Goal: Navigation & Orientation: Find specific page/section

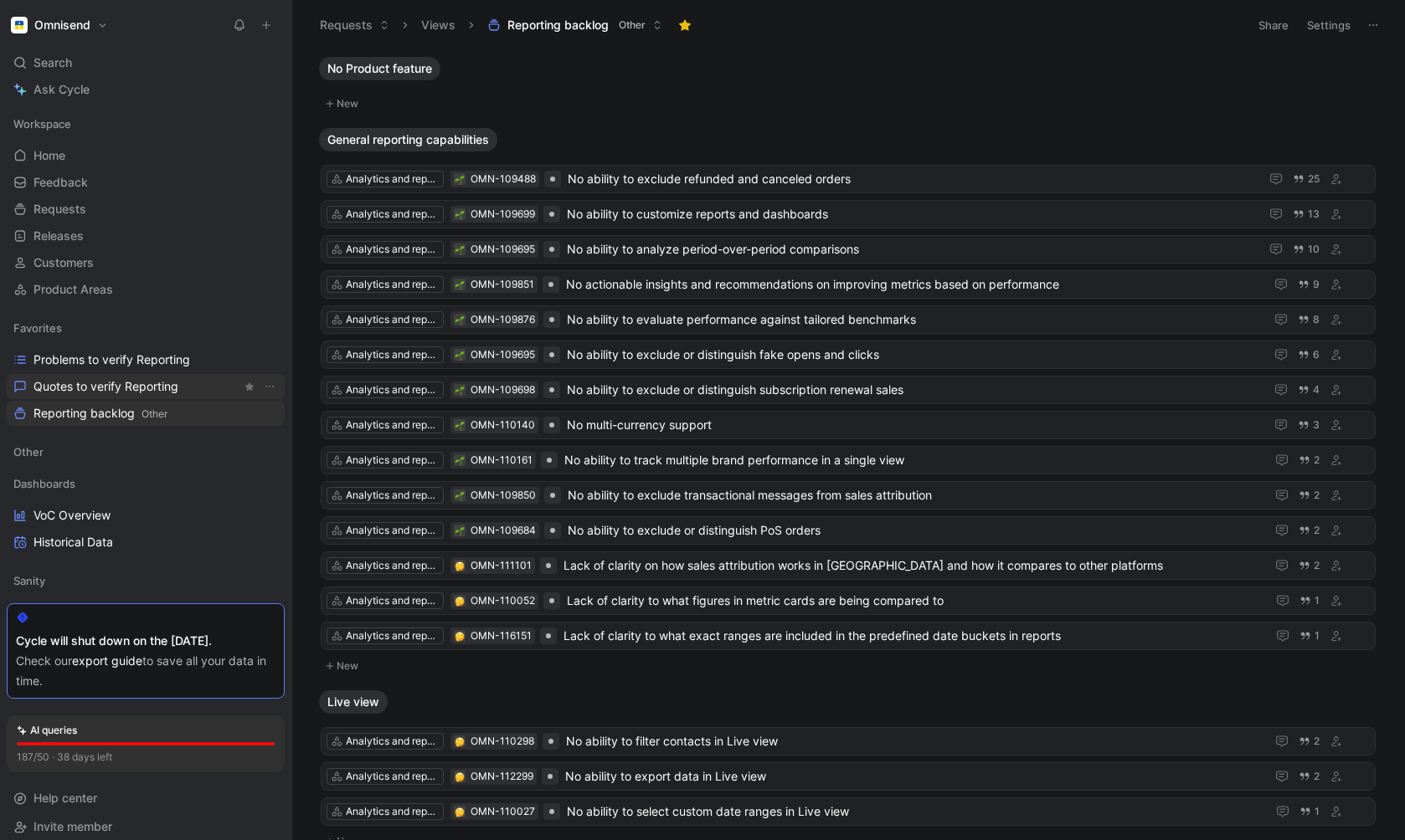
click at [60, 389] on span "Quotes to verify Reporting" at bounding box center [105, 386] width 145 height 17
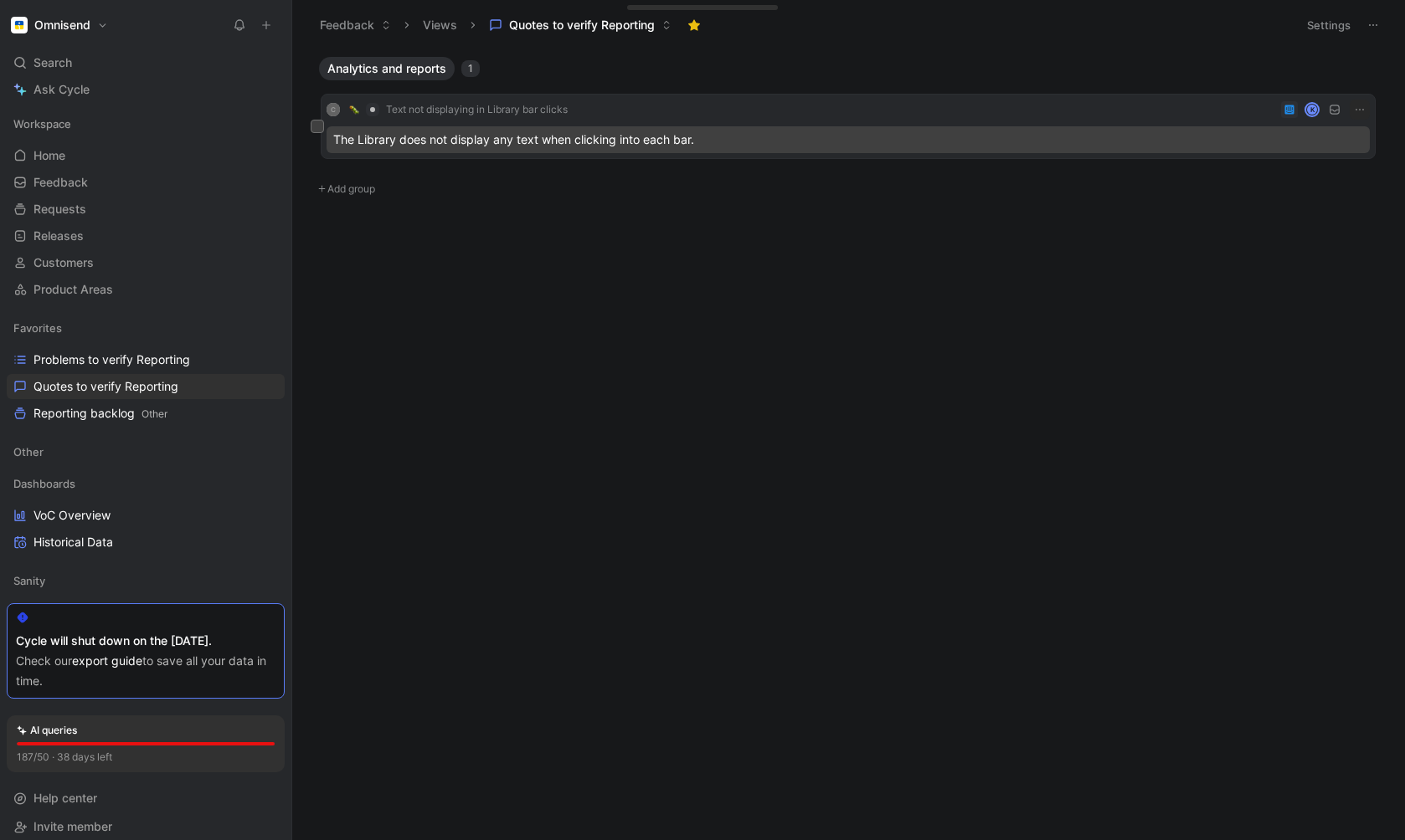
click at [627, 140] on div "The Library does not display any text when clicking into each bar." at bounding box center [848, 139] width 1043 height 26
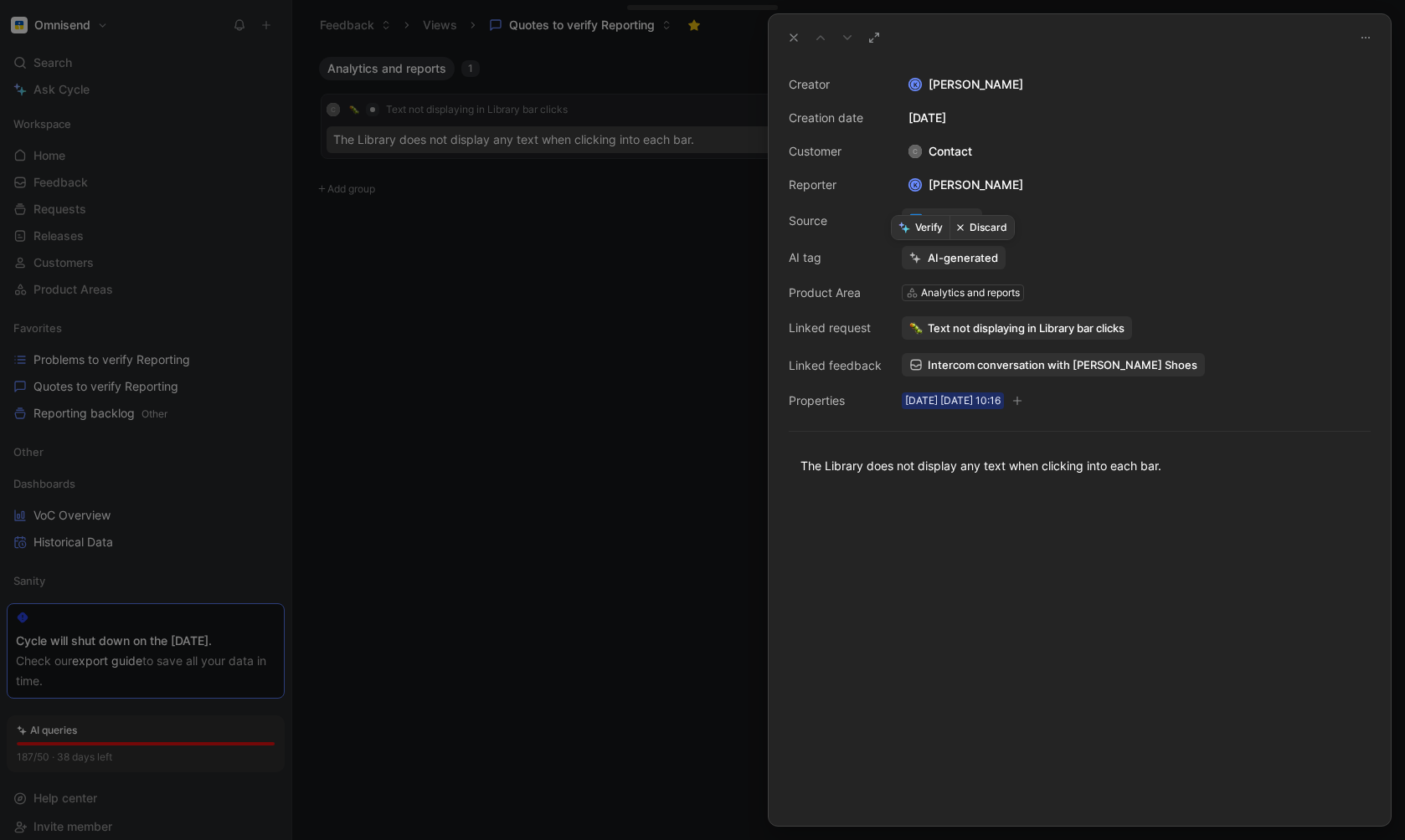
click at [985, 231] on button "Discard" at bounding box center [982, 228] width 64 height 23
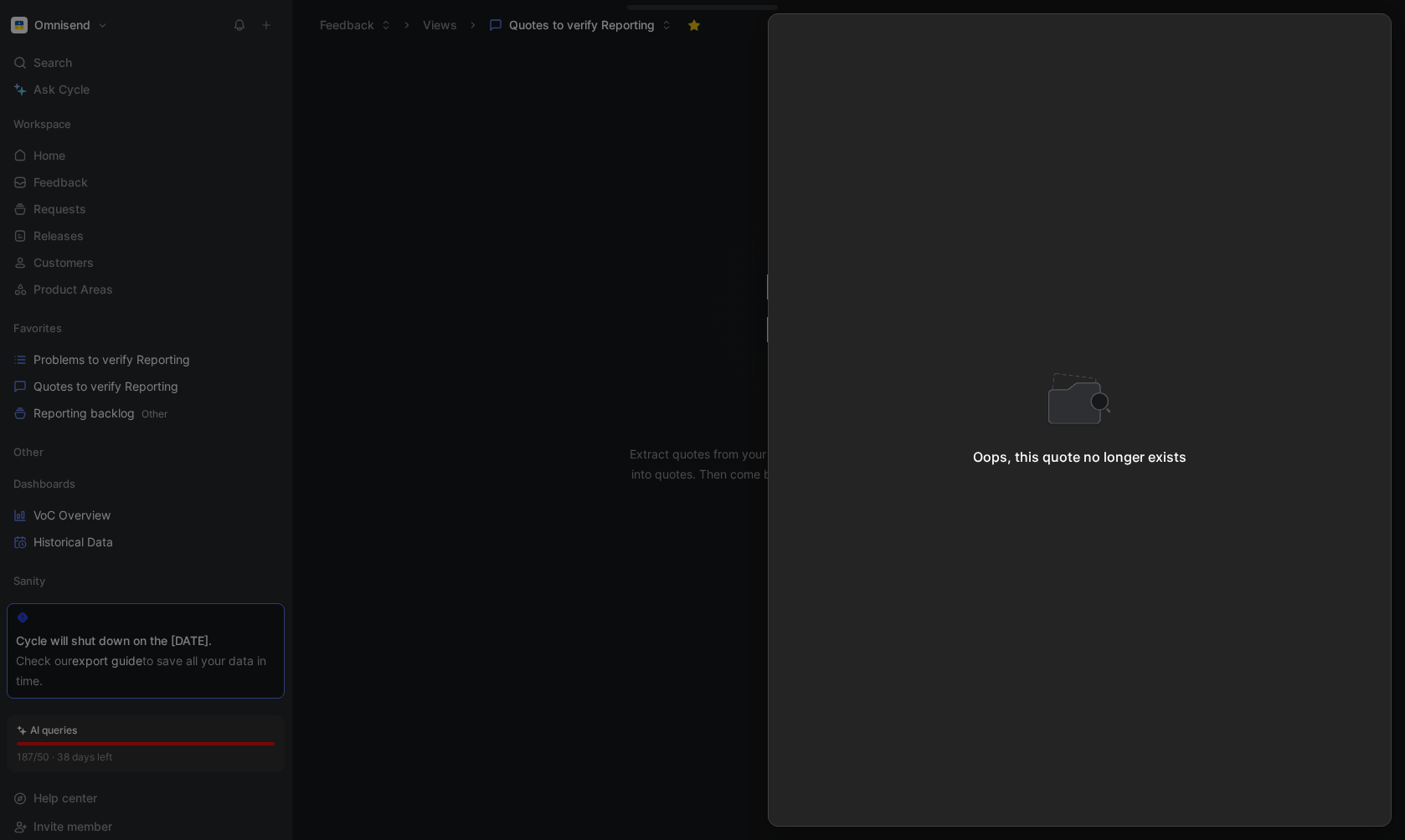
click at [549, 209] on div at bounding box center [702, 420] width 1405 height 840
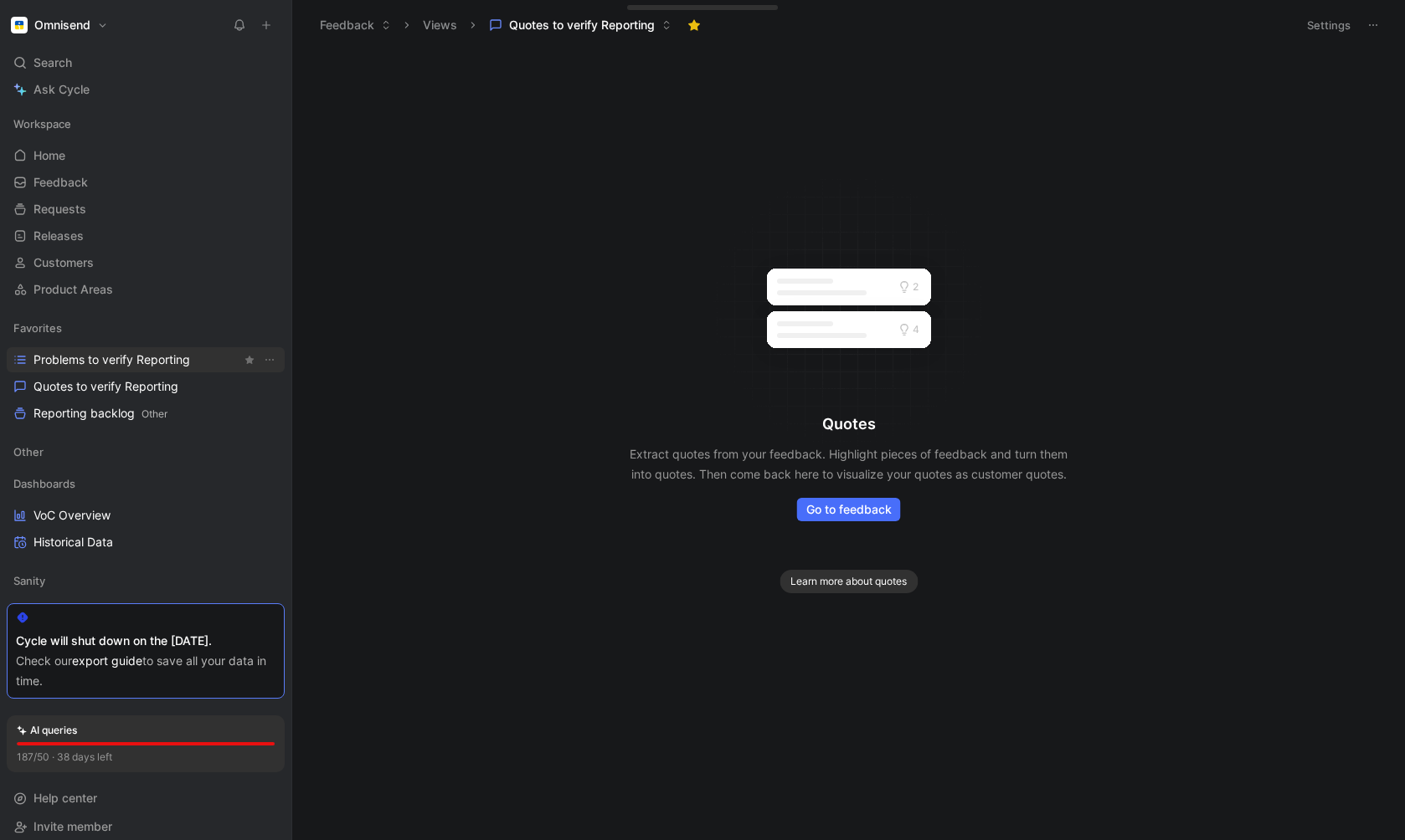
click at [74, 363] on span "Problems to verify Reporting" at bounding box center [111, 360] width 157 height 17
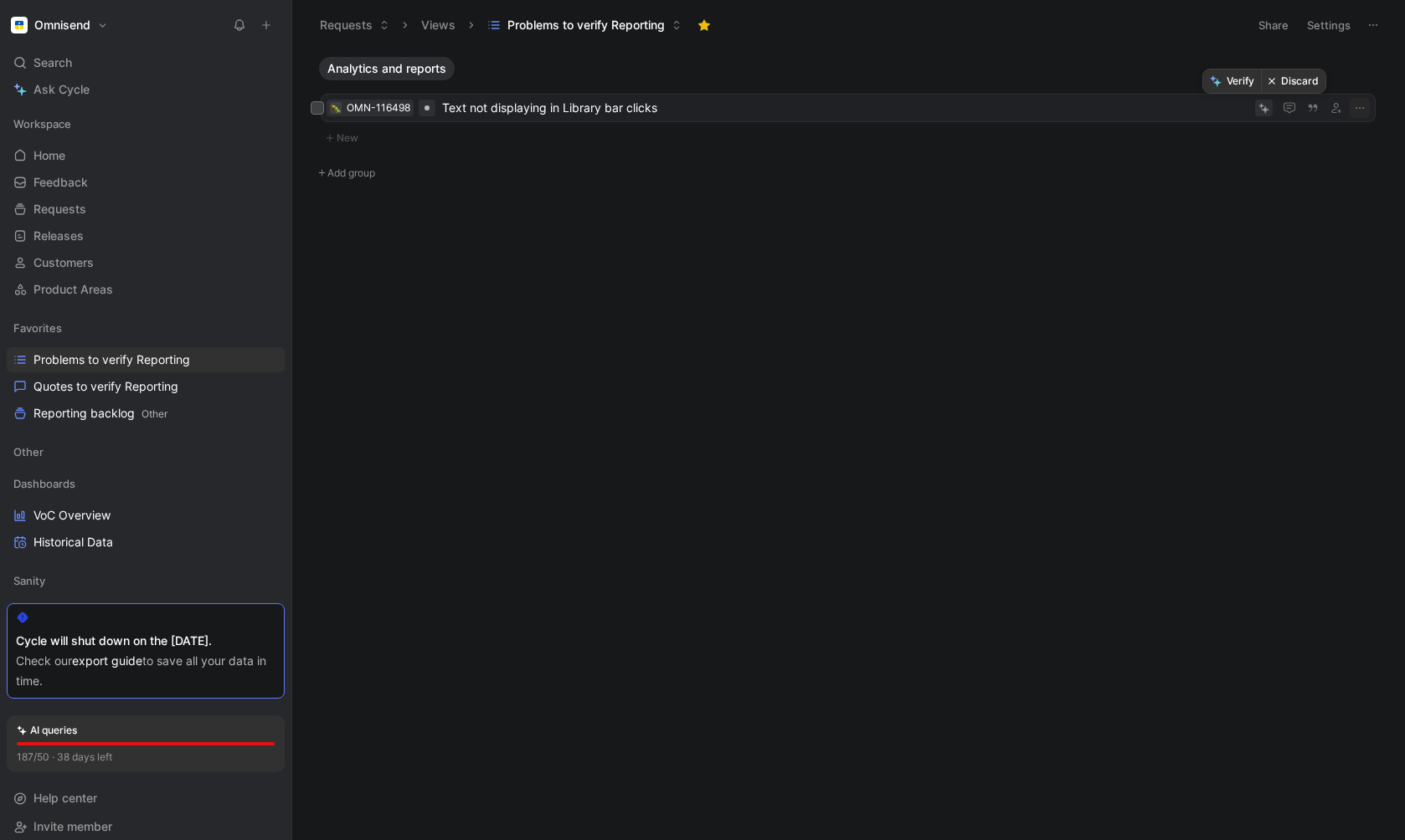
click at [1283, 81] on button "Discard" at bounding box center [1293, 81] width 64 height 23
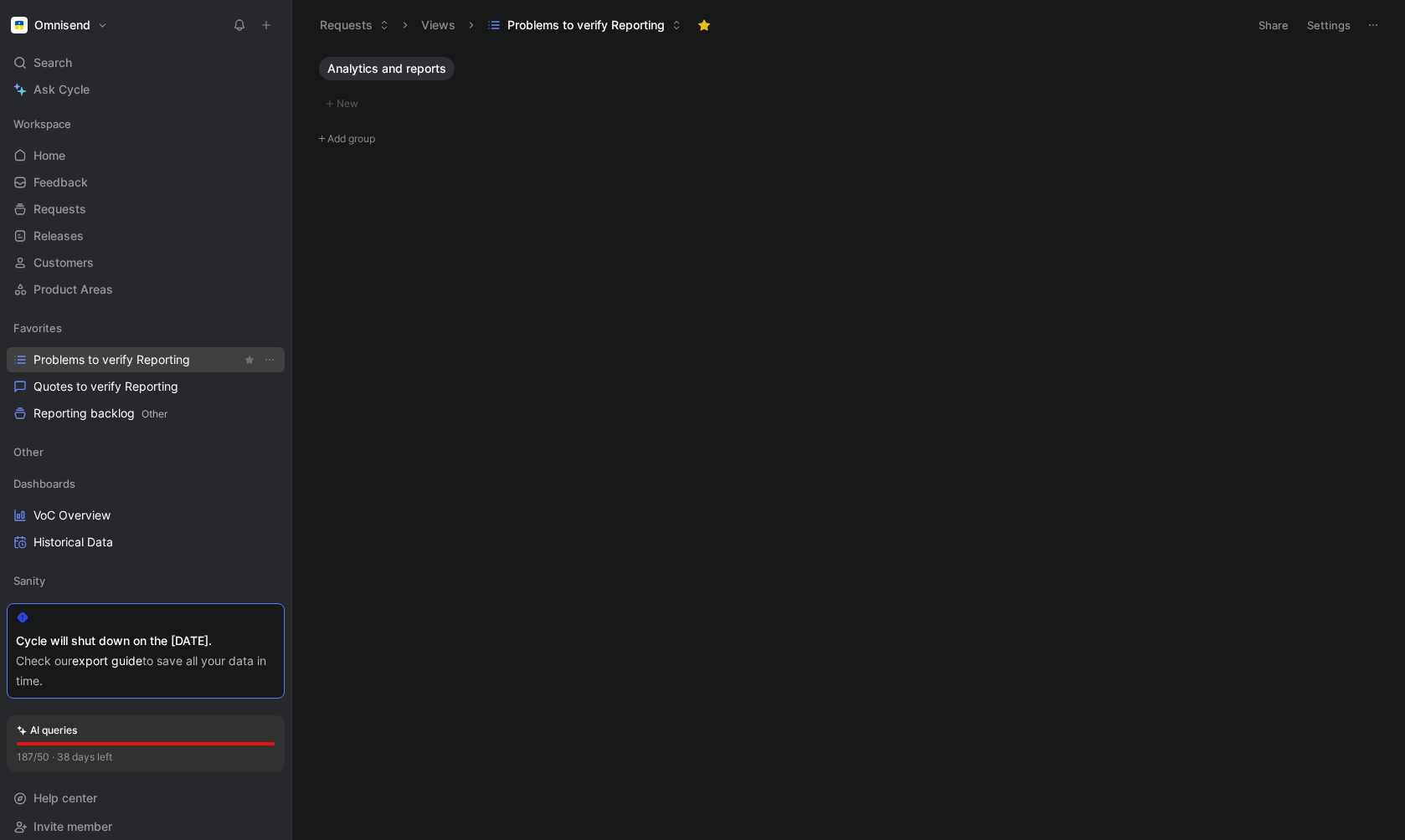
click at [74, 357] on span "Problems to verify Reporting" at bounding box center [111, 360] width 157 height 17
click at [82, 387] on span "Quotes to verify Reporting" at bounding box center [105, 386] width 145 height 17
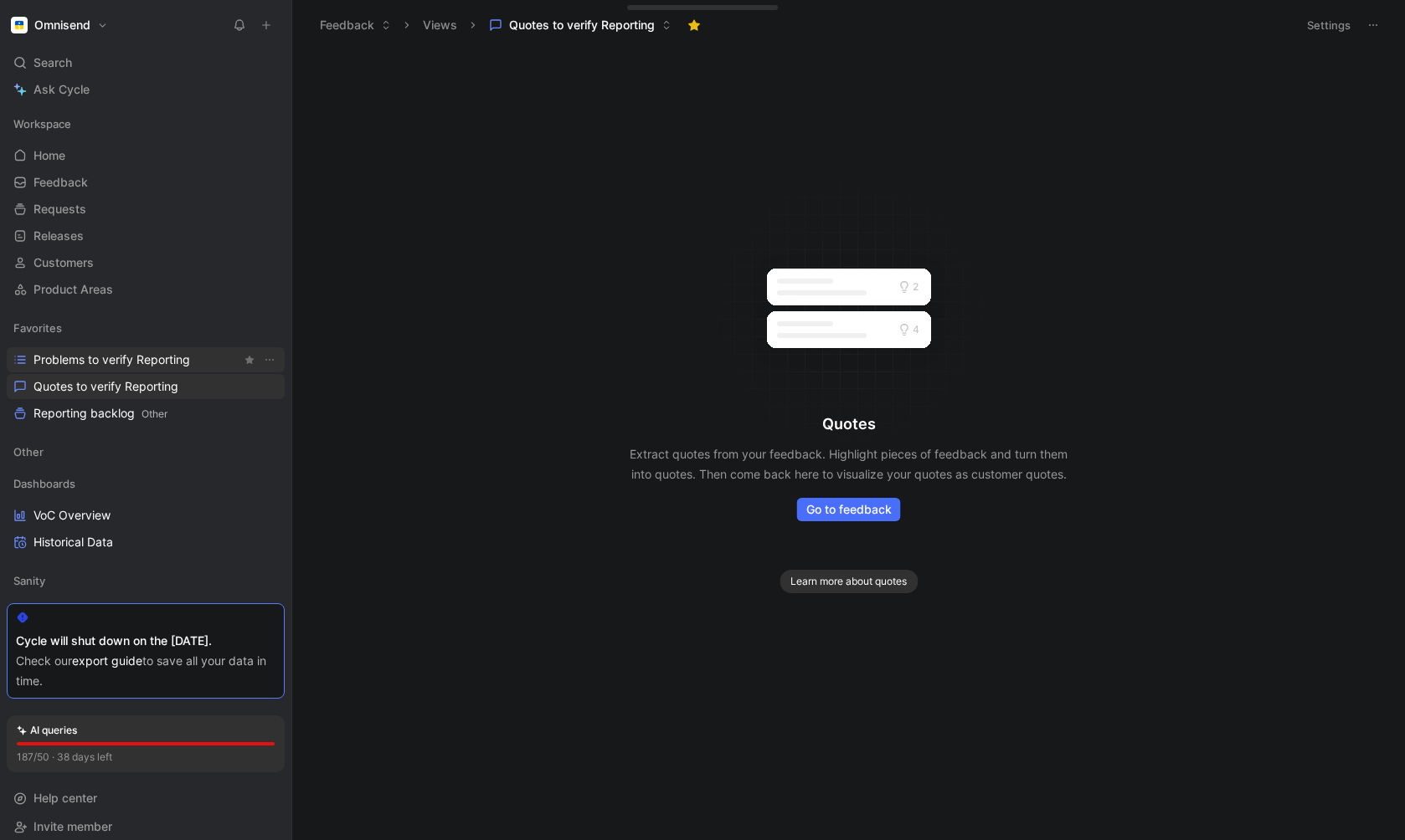
click at [88, 359] on span "Problems to verify Reporting" at bounding box center [111, 360] width 157 height 17
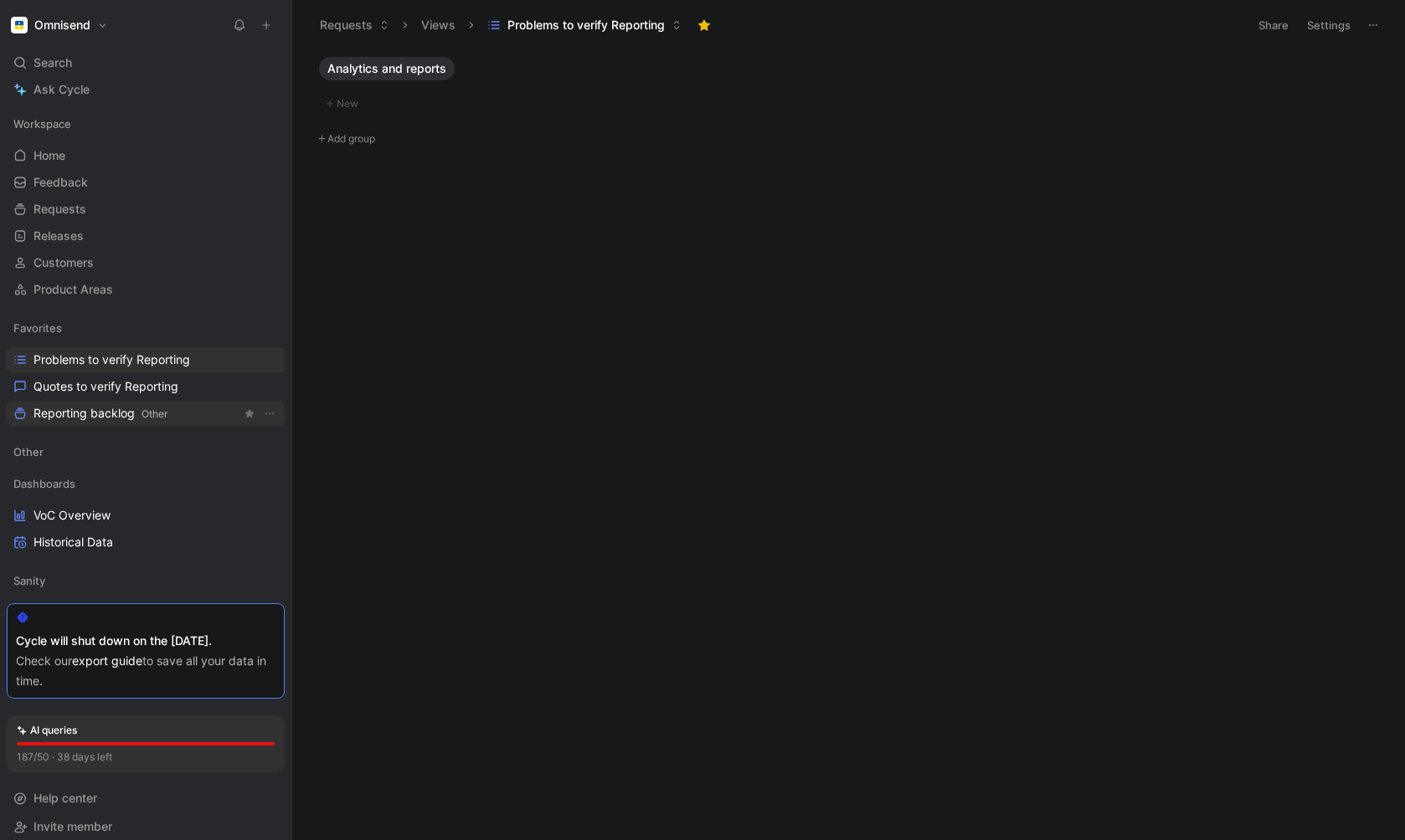
click at [83, 415] on span "Reporting backlog Other" at bounding box center [99, 414] width 134 height 18
